Goal: Task Accomplishment & Management: Manage account settings

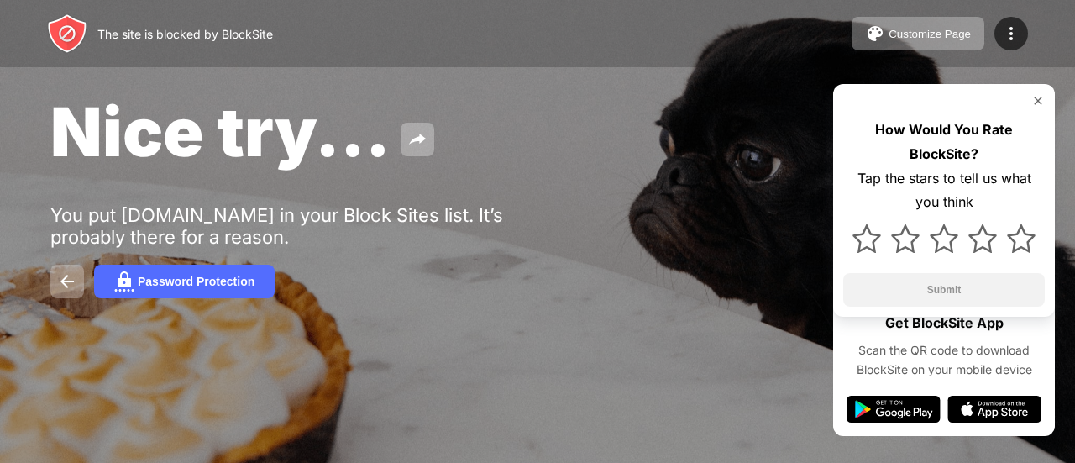
click at [544, 223] on div "You put [DOMAIN_NAME] in your Block Sites list. It’s probably there for a reaso…" at bounding box center [309, 226] width 519 height 44
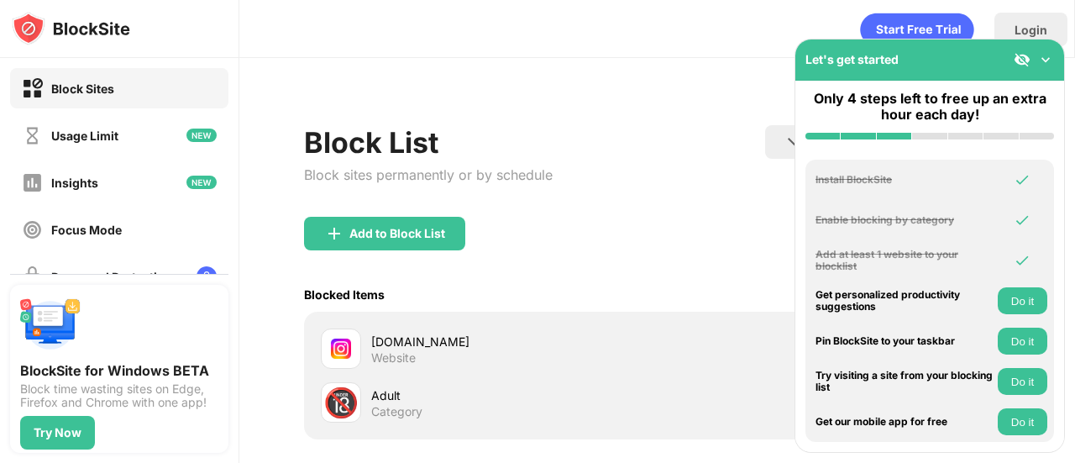
scroll to position [166, 0]
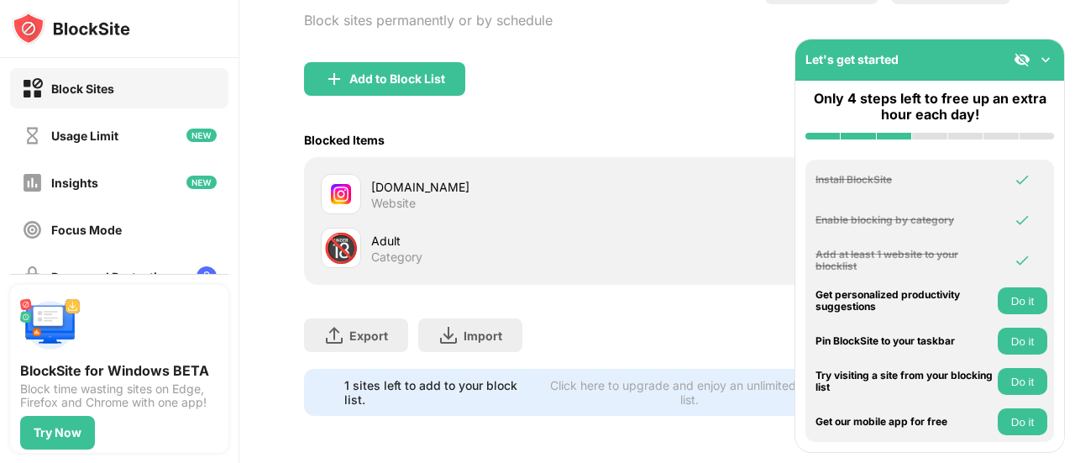
click at [503, 182] on div "instagram.com" at bounding box center [514, 187] width 286 height 18
drag, startPoint x: 503, startPoint y: 182, endPoint x: 387, endPoint y: 251, distance: 134.9
click at [387, 251] on div "🔞 Adult Category" at bounding box center [489, 248] width 337 height 40
click at [470, 178] on div "instagram.com" at bounding box center [514, 187] width 286 height 18
click at [386, 174] on div "instagram.com Website" at bounding box center [489, 194] width 337 height 40
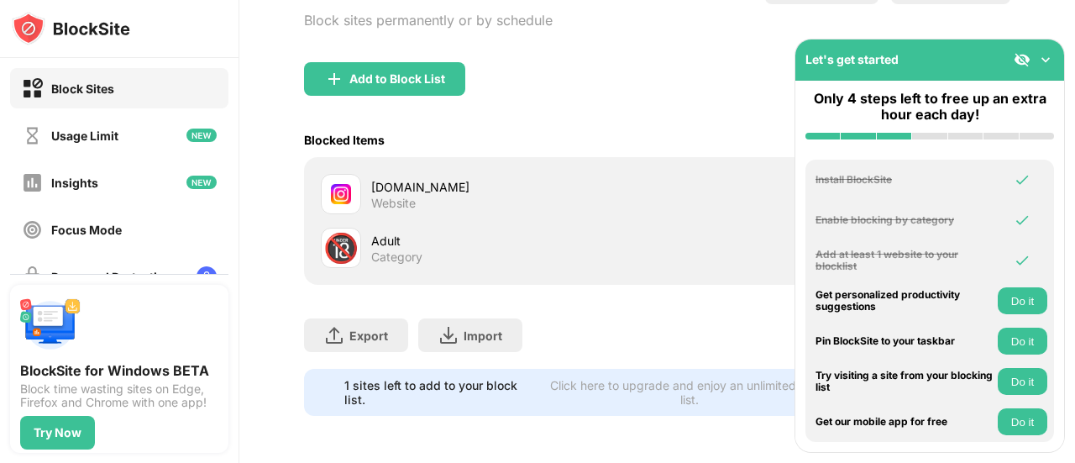
click at [386, 174] on div "instagram.com Website" at bounding box center [489, 194] width 337 height 40
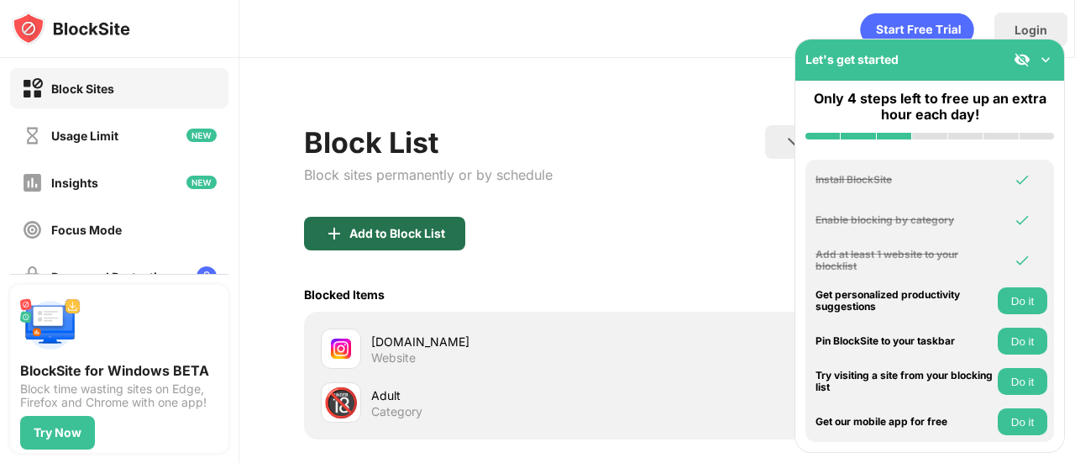
click at [394, 217] on div "Add to Block List" at bounding box center [384, 234] width 161 height 34
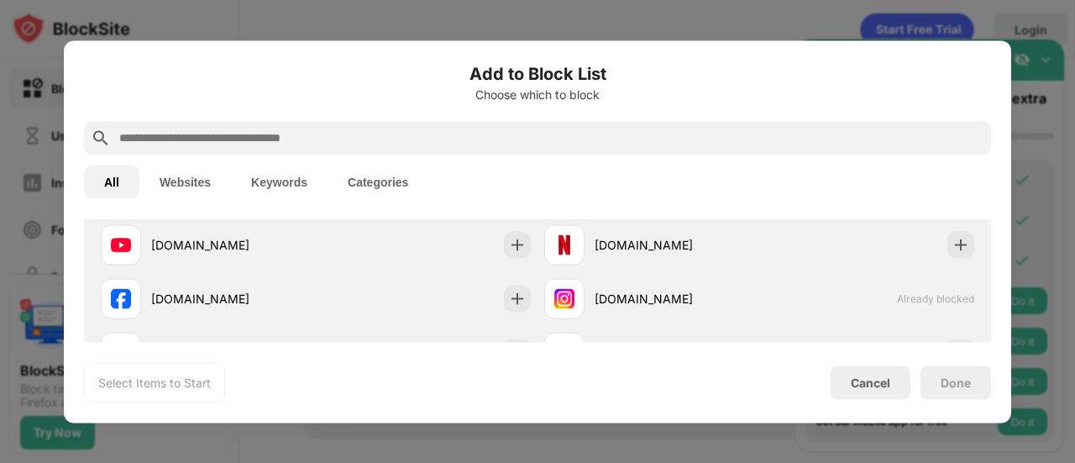
scroll to position [298, 0]
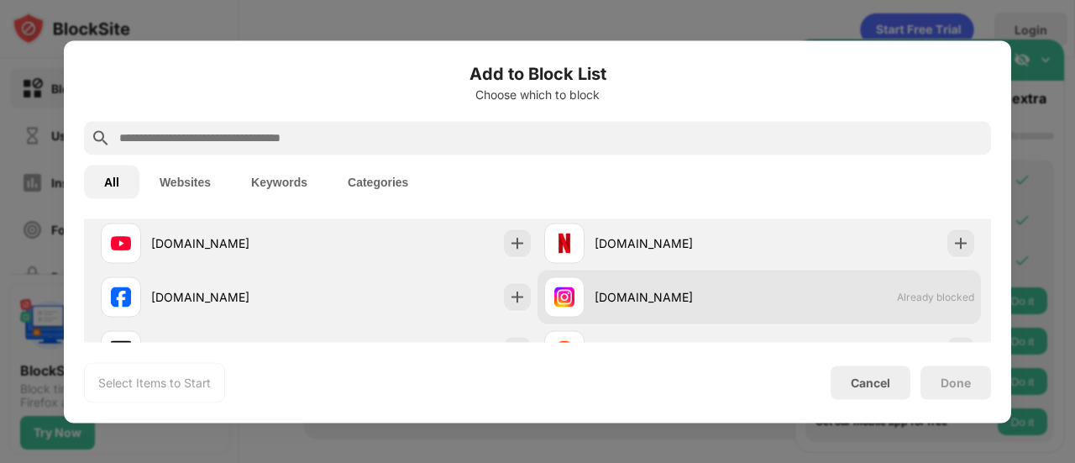
click at [702, 292] on div "instagram.com" at bounding box center [677, 297] width 165 height 18
click at [701, 297] on div "instagram.com" at bounding box center [677, 297] width 165 height 18
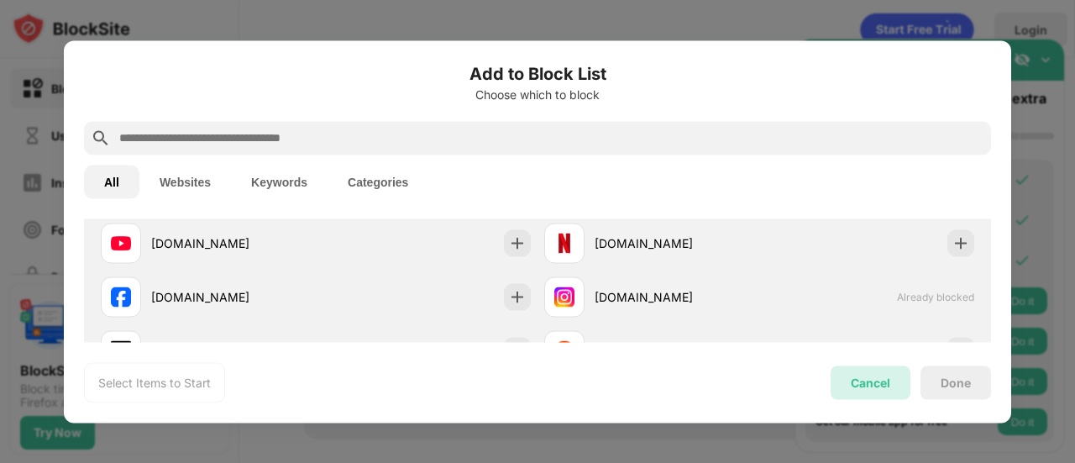
click at [854, 366] on div "Cancel" at bounding box center [871, 382] width 80 height 34
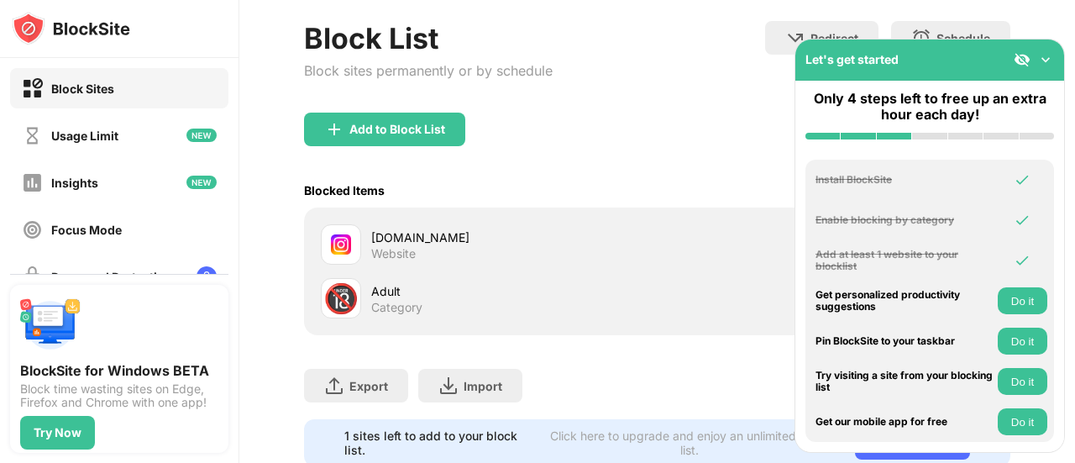
scroll to position [0, 0]
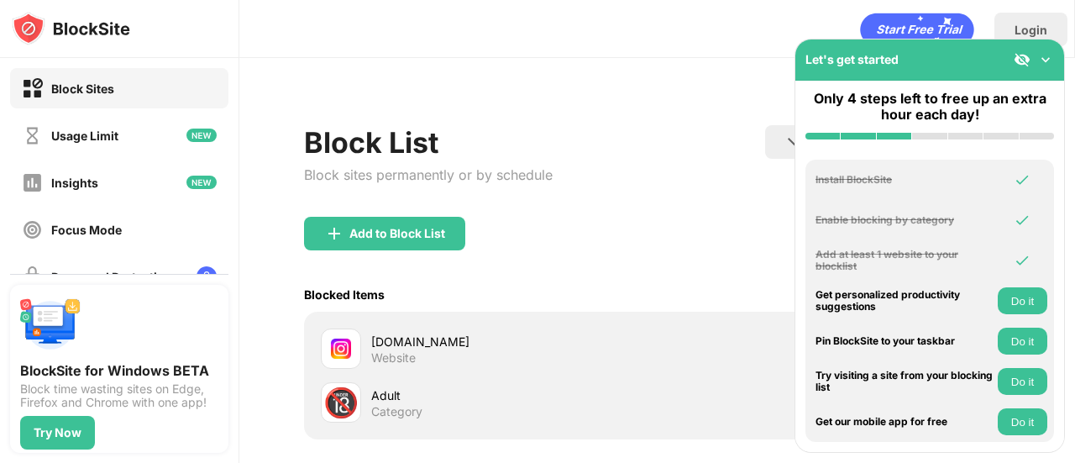
click at [633, 71] on div "Block List Block sites permanently or by schedule Redirect Choose a site to be …" at bounding box center [657, 338] width 836 height 560
drag, startPoint x: 743, startPoint y: 4, endPoint x: 567, endPoint y: 139, distance: 221.1
click at [567, 139] on div "Block List Block sites permanently or by schedule Redirect Choose a site to be …" at bounding box center [657, 171] width 707 height 92
